Goal: Contribute content: Contribute content

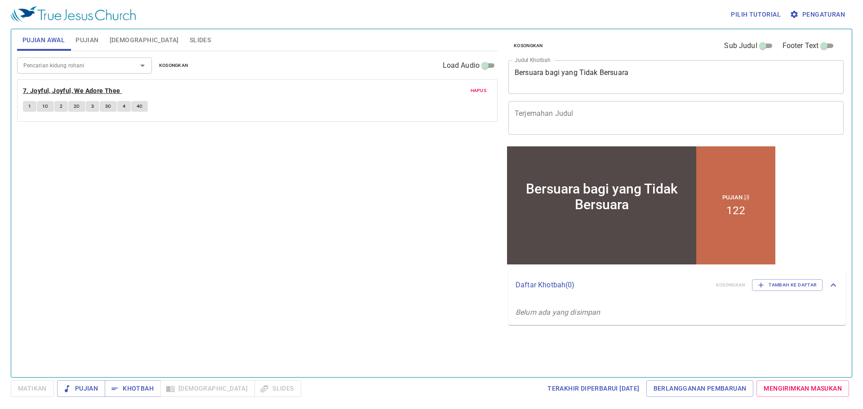
click at [92, 90] on b "7. Joyful, Joyful, We Adore Thee" at bounding box center [71, 90] width 97 height 11
click at [808, 17] on span "Pengaturan" at bounding box center [817, 14] width 53 height 11
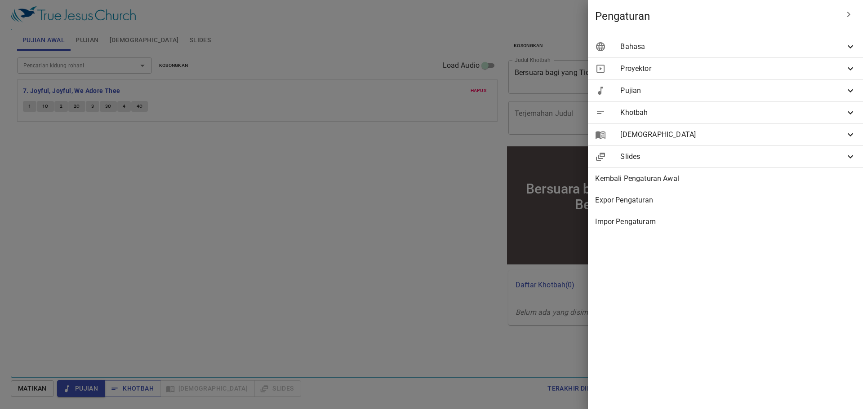
click at [742, 53] on div "Bahasa" at bounding box center [725, 47] width 275 height 22
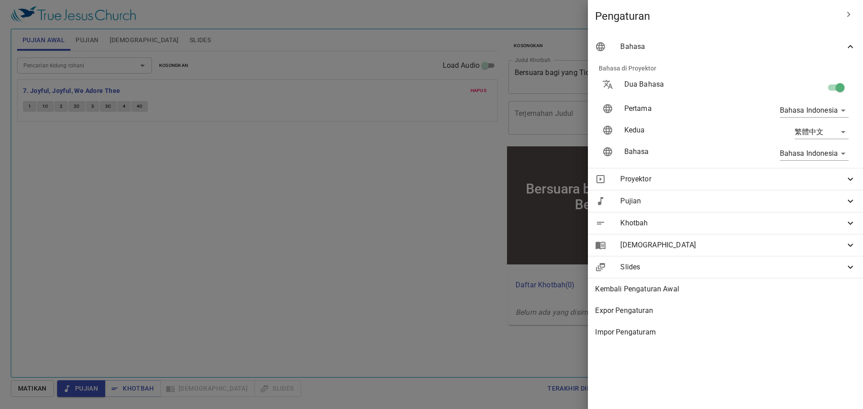
click at [836, 86] on input "checkbox" at bounding box center [839, 89] width 51 height 17
checkbox input "false"
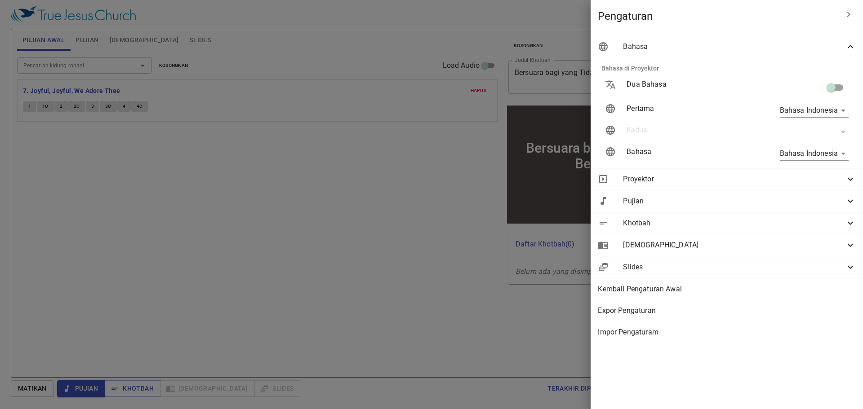
click at [513, 37] on div at bounding box center [431, 204] width 863 height 409
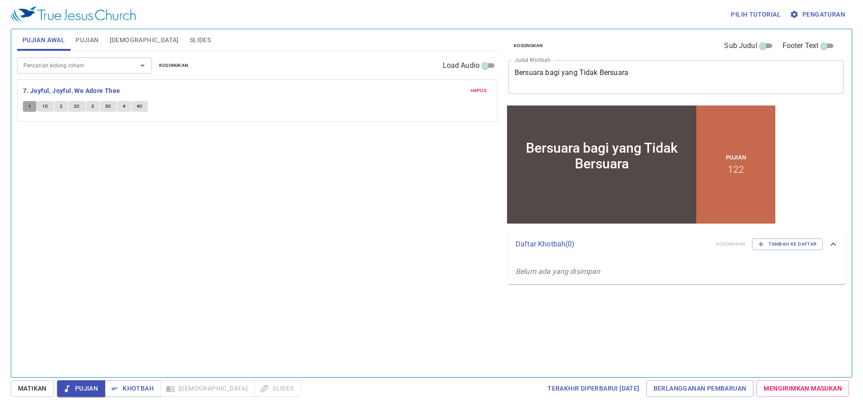
click at [30, 107] on span "1" at bounding box center [29, 106] width 3 height 8
click at [42, 106] on span "1C" at bounding box center [45, 106] width 6 height 8
click at [30, 106] on span "1" at bounding box center [29, 106] width 3 height 8
click at [48, 104] on span "1C" at bounding box center [45, 106] width 6 height 8
click at [26, 106] on button "1" at bounding box center [29, 106] width 13 height 11
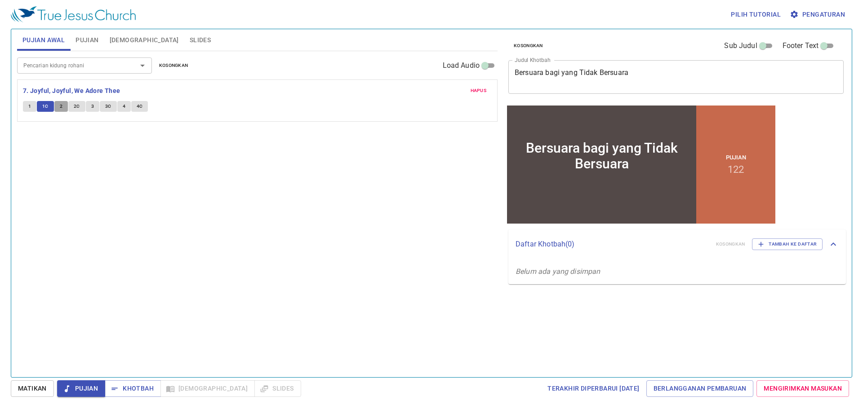
click at [65, 108] on button "2" at bounding box center [60, 106] width 13 height 11
click at [75, 106] on span "2C" at bounding box center [77, 106] width 6 height 8
click at [92, 108] on span "3" at bounding box center [92, 106] width 3 height 8
click at [105, 108] on span "3C" at bounding box center [108, 106] width 6 height 8
click at [127, 109] on button "4" at bounding box center [123, 106] width 13 height 11
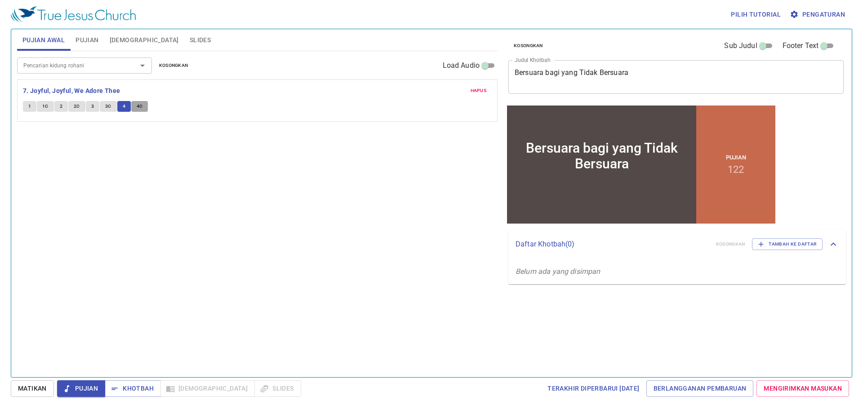
click at [139, 106] on span "4C" at bounding box center [140, 106] width 6 height 8
click at [547, 75] on textarea "Bersuara bagi yang Tidak Bersuara" at bounding box center [675, 76] width 323 height 17
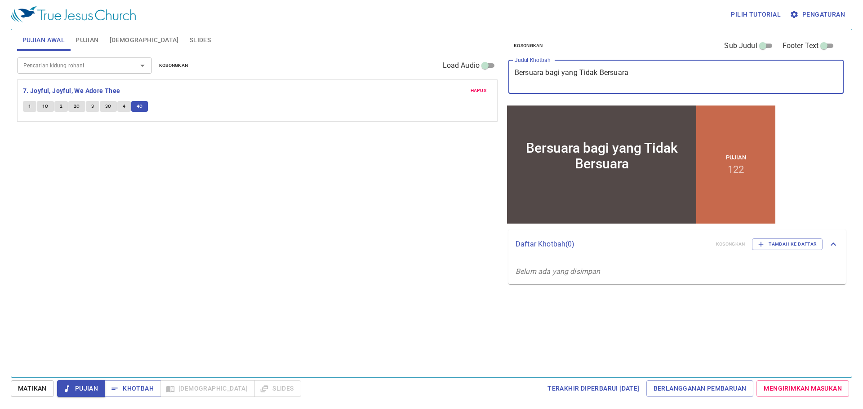
click at [550, 72] on textarea "Bersuara bagi yang Tidak Bersuara" at bounding box center [675, 76] width 323 height 17
click at [644, 77] on textarea "Bersuara Bagi yang Tidak Bersuara" at bounding box center [675, 76] width 323 height 17
type textarea "Bersuara Bagi yang Tidak Bersuara!"
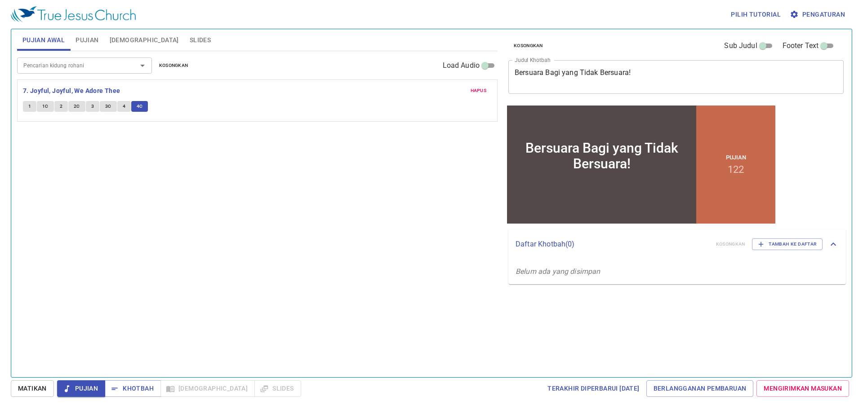
click at [353, 179] on div "Pencarian kidung rohani Pencarian kidung rohani Kosongkan Load Audio Hapus 7. J…" at bounding box center [257, 210] width 480 height 319
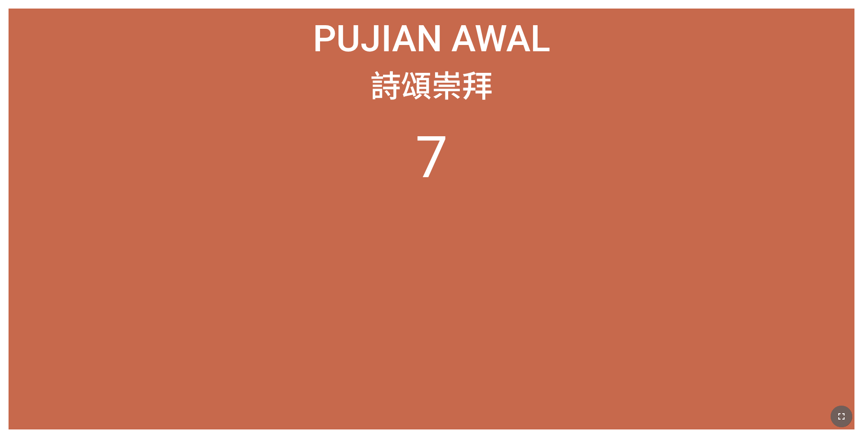
click at [359, 287] on icon "button" at bounding box center [841, 416] width 11 height 11
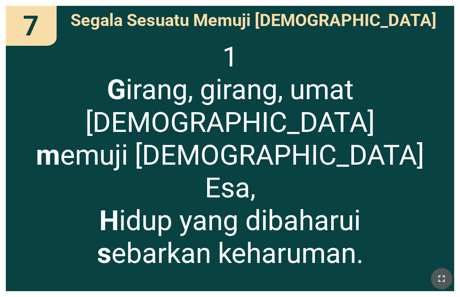
click at [359, 276] on icon "button" at bounding box center [441, 279] width 11 height 11
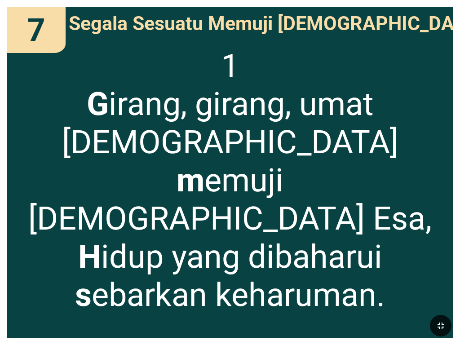
click at [359, 233] on span "1 G irang, girang, umat Tuhan m emuji Allah Esa, H idup yang dibaharui s ebarka…" at bounding box center [229, 180] width 433 height 267
click at [359, 229] on div "1 G irang, girang, umat Tuhan m emuji Allah Esa, H idup yang dibaharui s ebarka…" at bounding box center [230, 189] width 447 height 298
